Goal: Task Accomplishment & Management: Complete application form

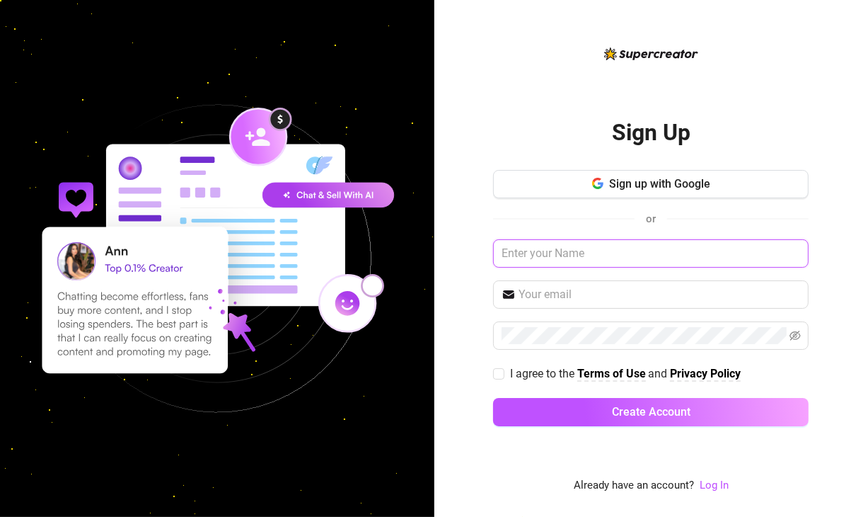
click at [573, 244] on input "text" at bounding box center [651, 253] width 316 height 28
type input "Total Content Management"
paste input "[EMAIL_ADDRESS][DOMAIN_NAME]"
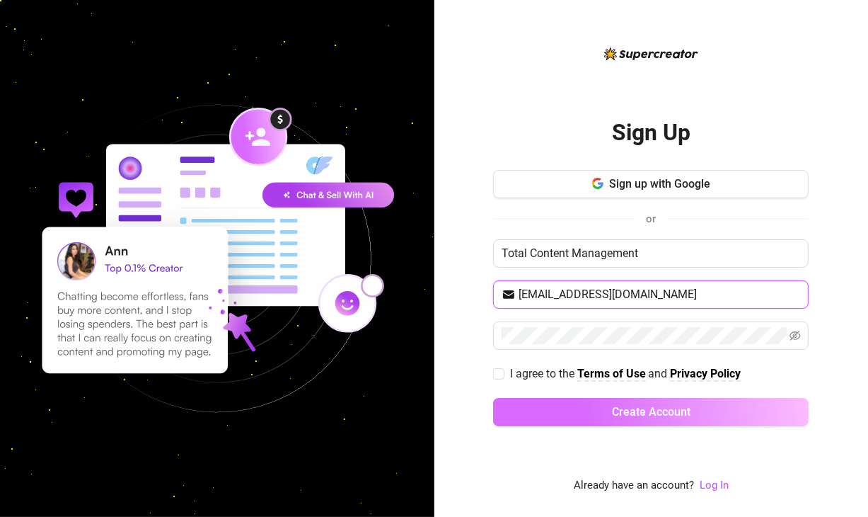
type input "[EMAIL_ADDRESS][DOMAIN_NAME]"
click at [679, 417] on span "Create Account" at bounding box center [651, 411] width 79 height 13
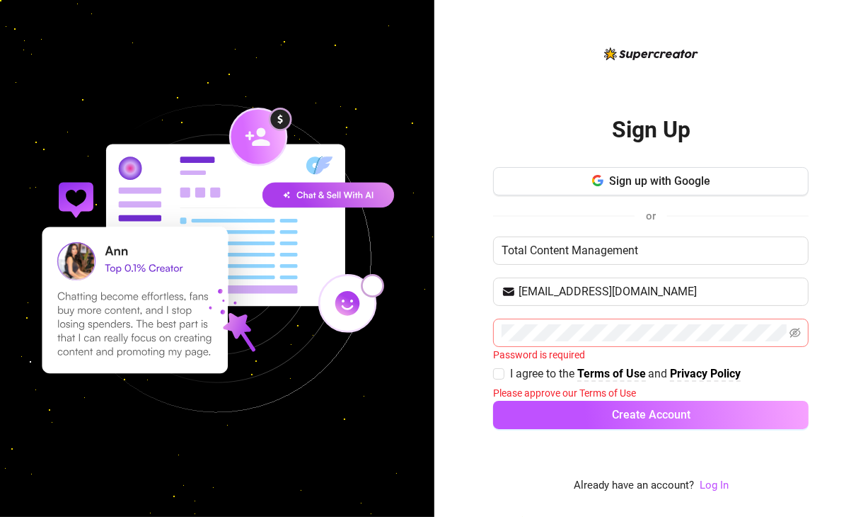
click at [599, 320] on span at bounding box center [651, 333] width 316 height 28
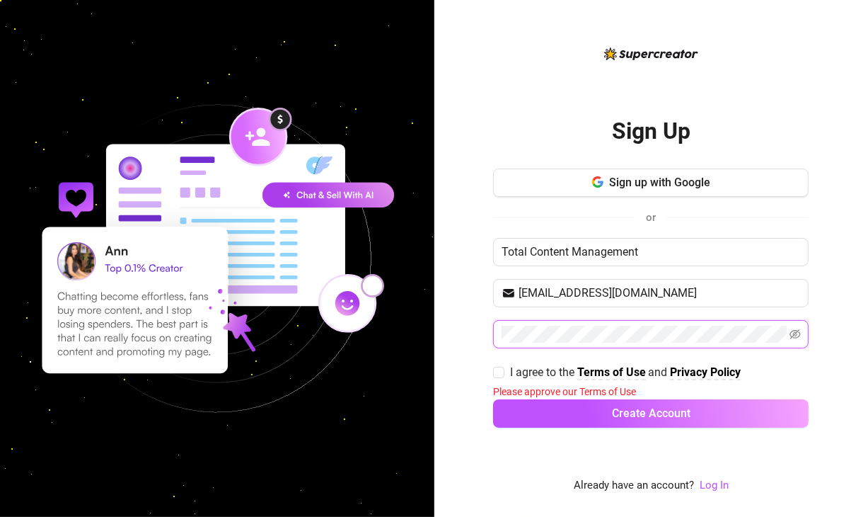
click at [493, 399] on button "Create Account" at bounding box center [651, 413] width 316 height 28
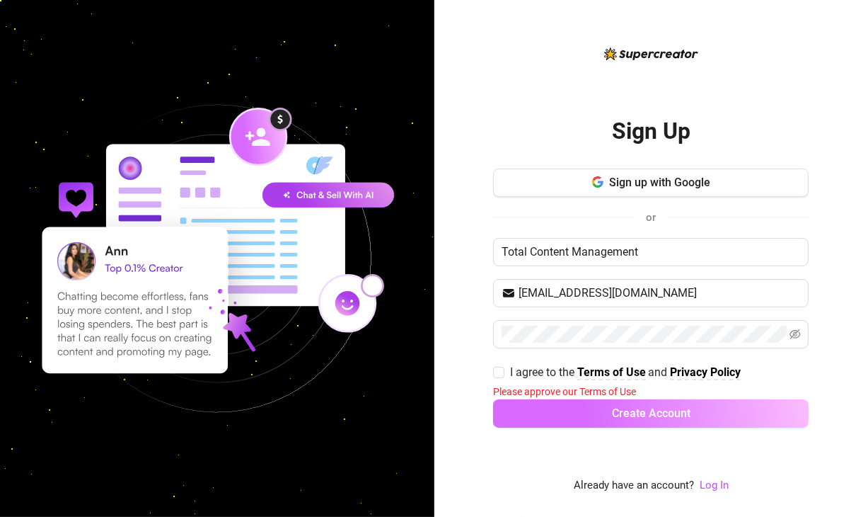
click at [619, 408] on span "Create Account" at bounding box center [651, 412] width 79 height 13
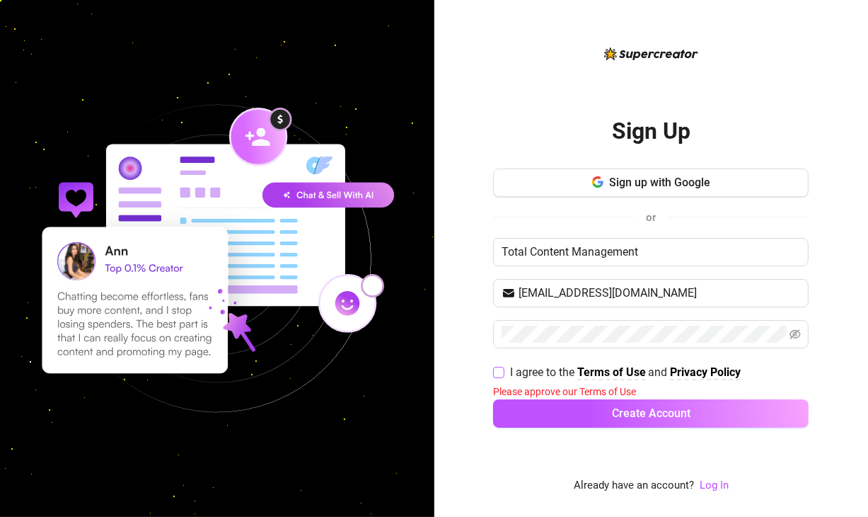
click at [495, 367] on input "I agree to the Terms of Use and Privacy Policy" at bounding box center [498, 372] width 10 height 10
checkbox input "true"
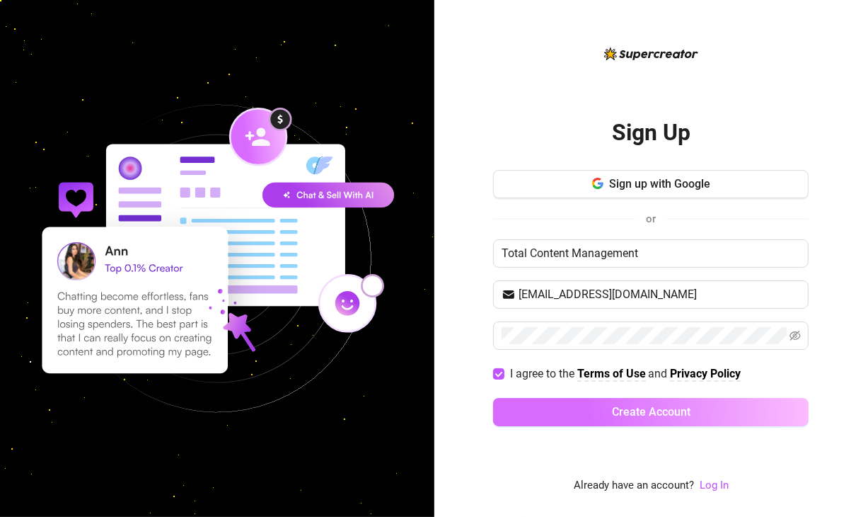
click at [537, 420] on button "Create Account" at bounding box center [651, 412] width 316 height 28
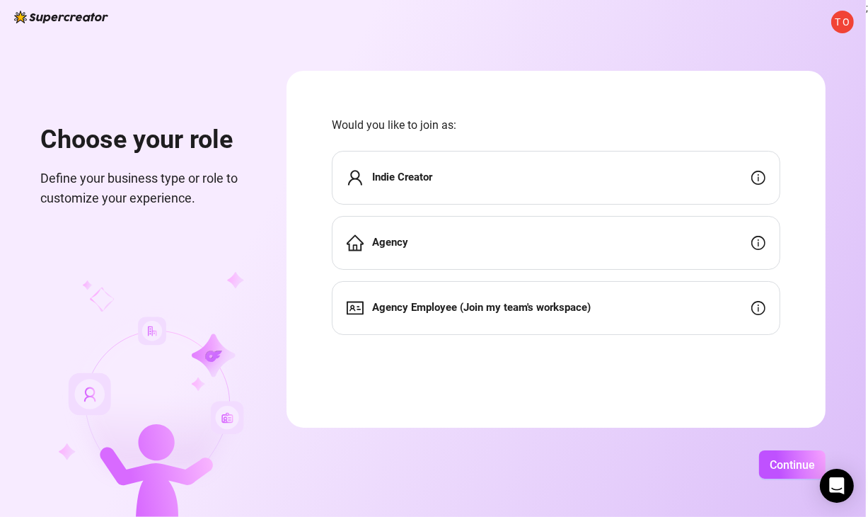
click at [488, 230] on div "Agency" at bounding box center [556, 243] width 449 height 54
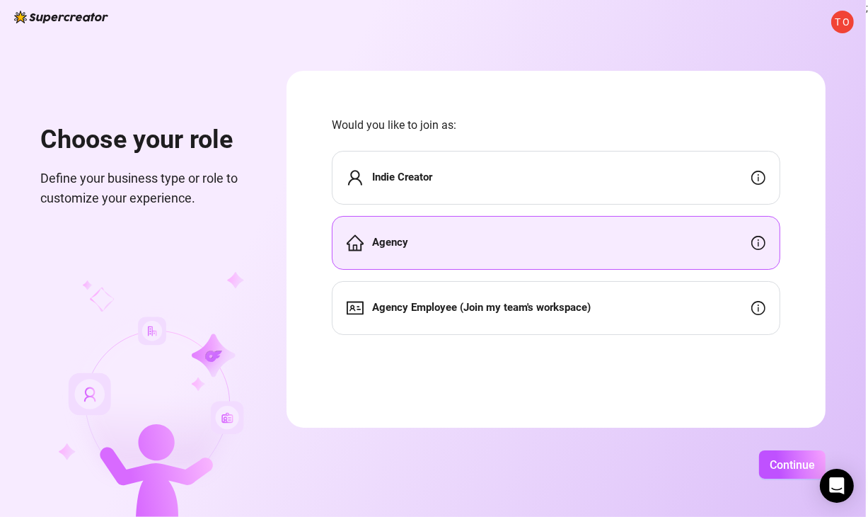
drag, startPoint x: 776, startPoint y: 459, endPoint x: 553, endPoint y: 406, distance: 229.3
click at [553, 406] on form "Would you like to join as: Indie Creator Agency Agency Employee (Join my team's…" at bounding box center [556, 249] width 539 height 357
click at [793, 462] on span "Continue" at bounding box center [792, 464] width 45 height 13
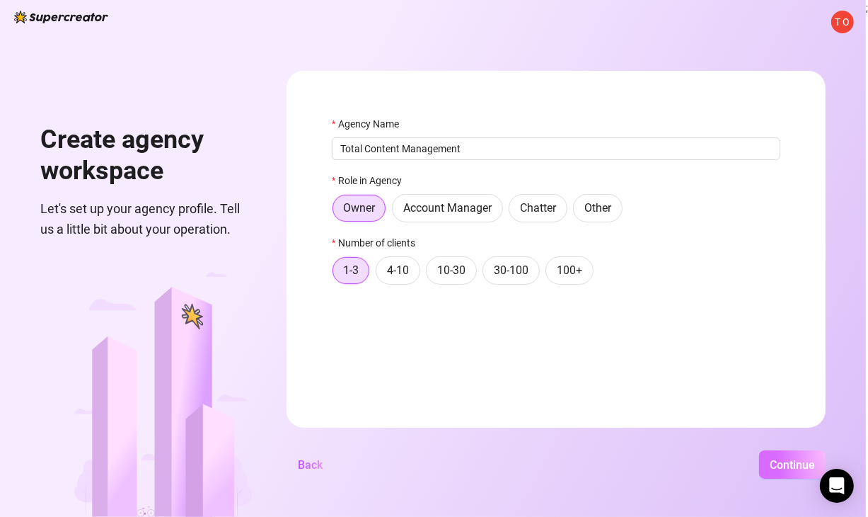
type input "Total Content Management"
click at [763, 454] on button "Continue" at bounding box center [792, 464] width 67 height 28
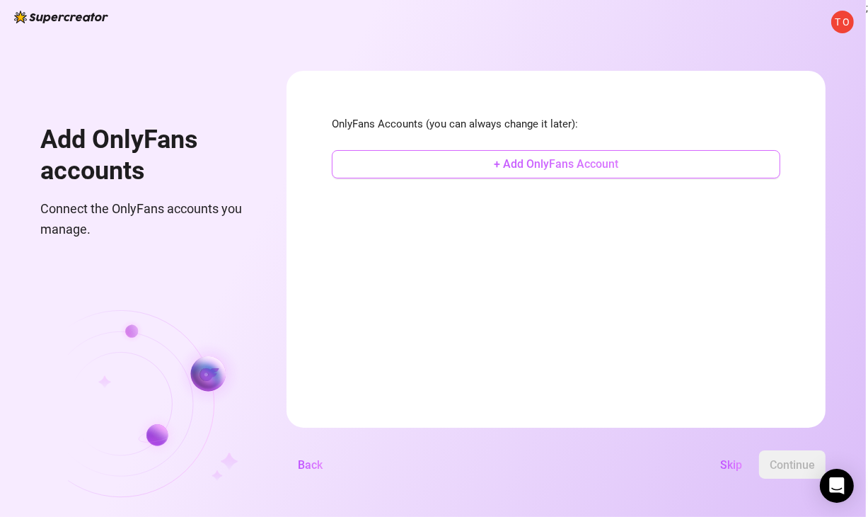
click at [507, 170] on span "+ Add OnlyFans Account" at bounding box center [556, 163] width 125 height 13
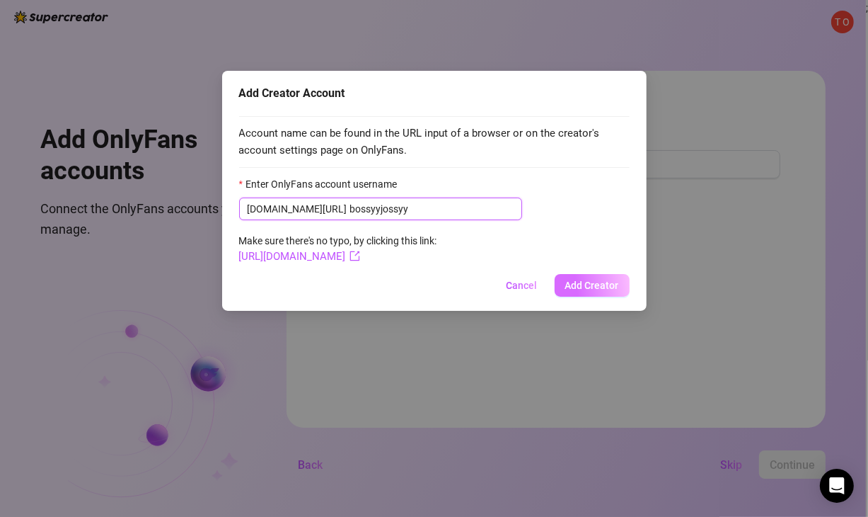
type input "bossyyjossyy"
click at [590, 288] on span "Add Creator" at bounding box center [593, 285] width 54 height 11
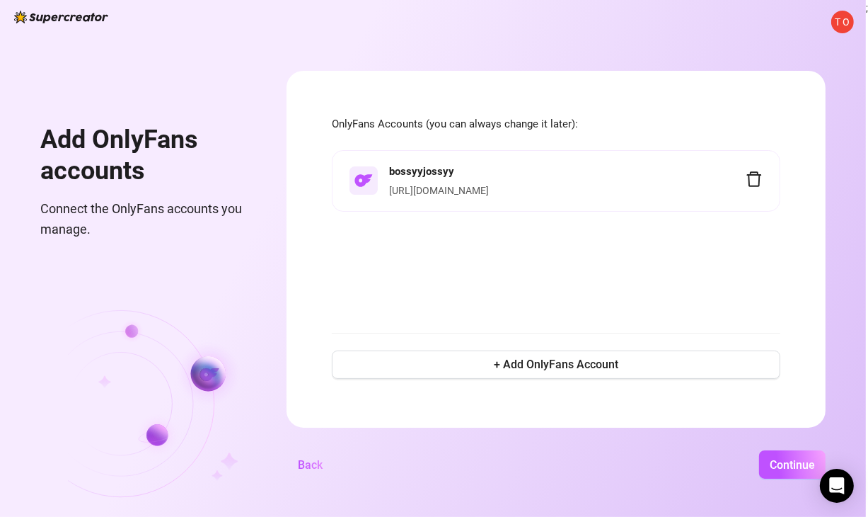
click at [442, 187] on link "[URL][DOMAIN_NAME]" at bounding box center [439, 190] width 100 height 11
click at [377, 213] on div "bossyyjossyy [URL][DOMAIN_NAME]" at bounding box center [556, 233] width 449 height 166
click at [784, 468] on span "Continue" at bounding box center [792, 464] width 45 height 13
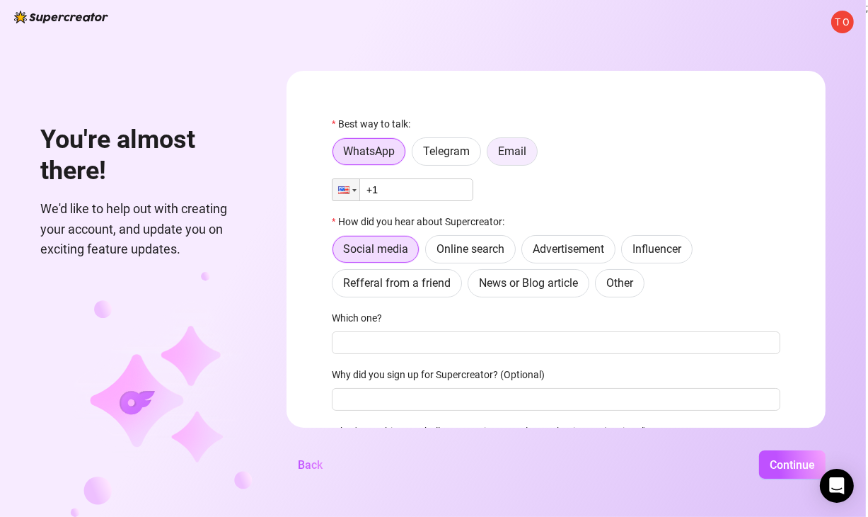
click at [510, 145] on span "Email" at bounding box center [512, 150] width 28 height 13
click at [491, 155] on input "Email" at bounding box center [491, 155] width 0 height 0
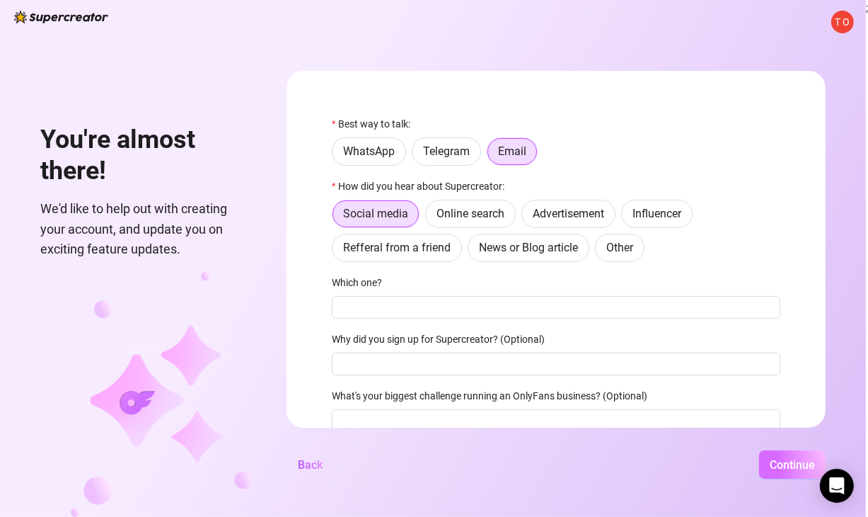
click at [788, 463] on span "Continue" at bounding box center [792, 464] width 45 height 13
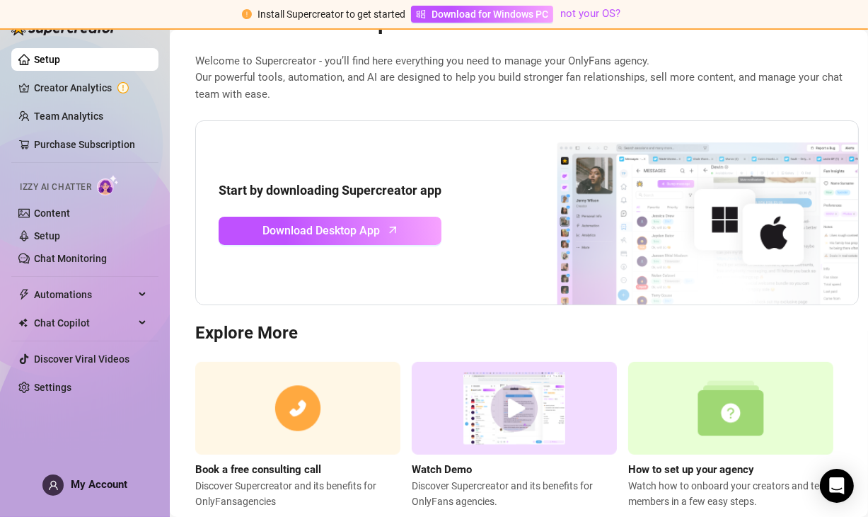
scroll to position [62, 0]
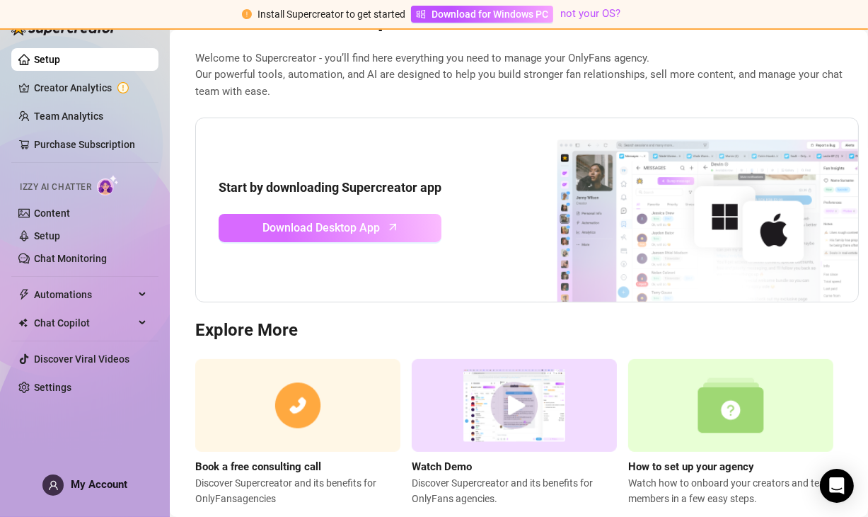
click at [352, 226] on span "Download Desktop App" at bounding box center [321, 228] width 117 height 18
